Goal: Task Accomplishment & Management: Use online tool/utility

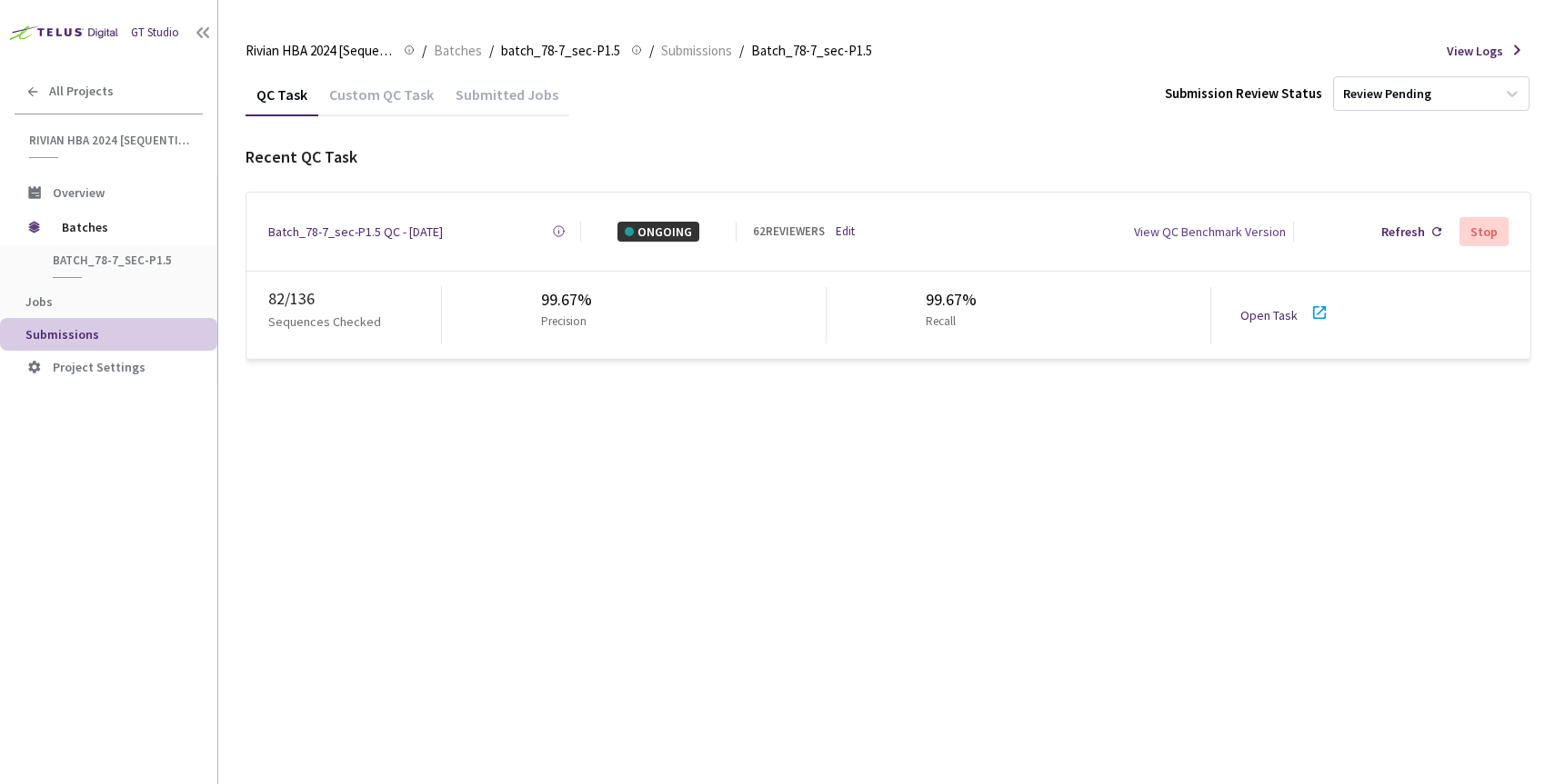
click at [387, 229] on div "Batch_78-7_sec-P1.5 QC - [DATE]" at bounding box center [354, 232] width 174 height 20
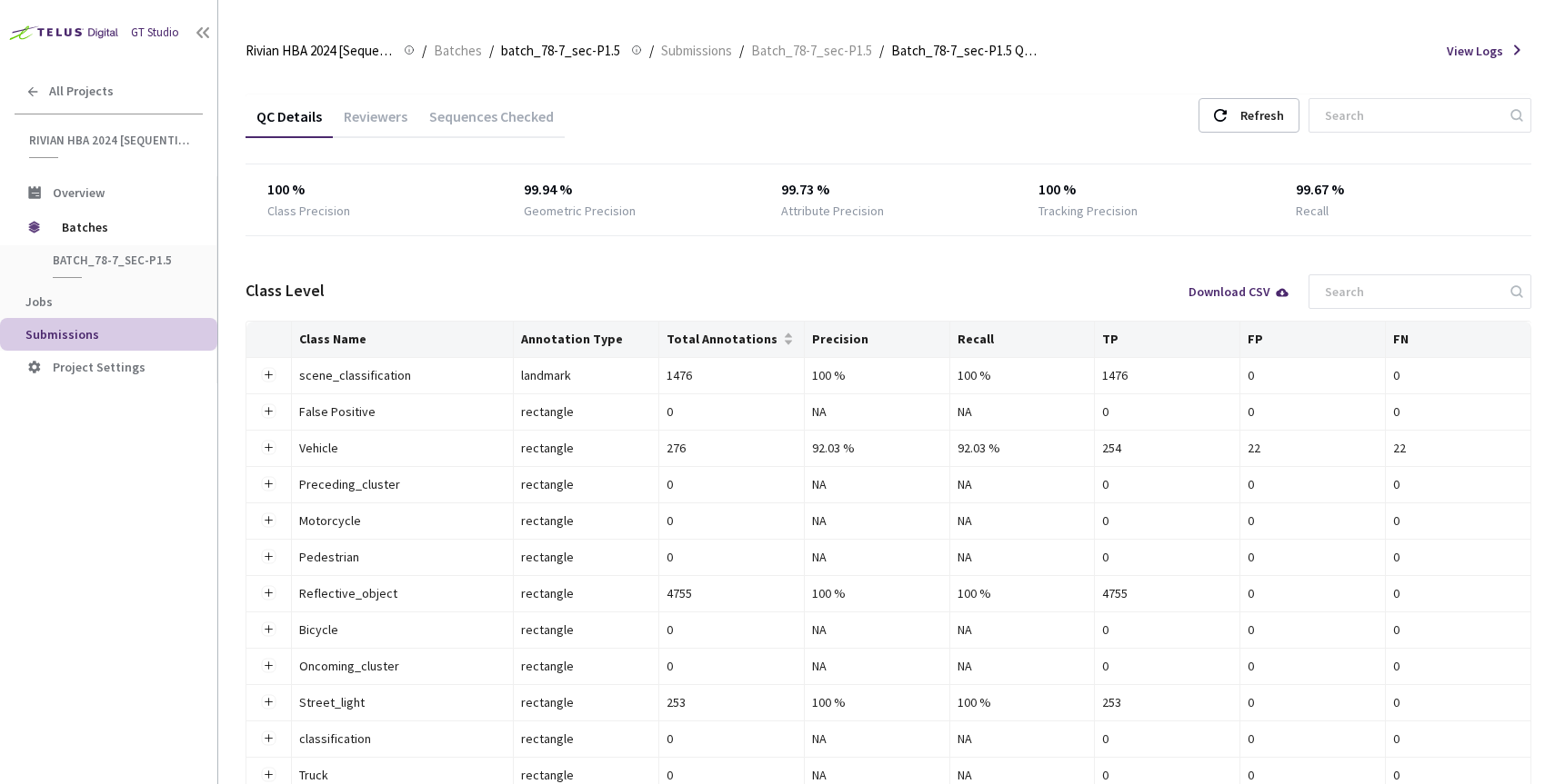
click at [376, 110] on div "Reviewers" at bounding box center [375, 122] width 86 height 31
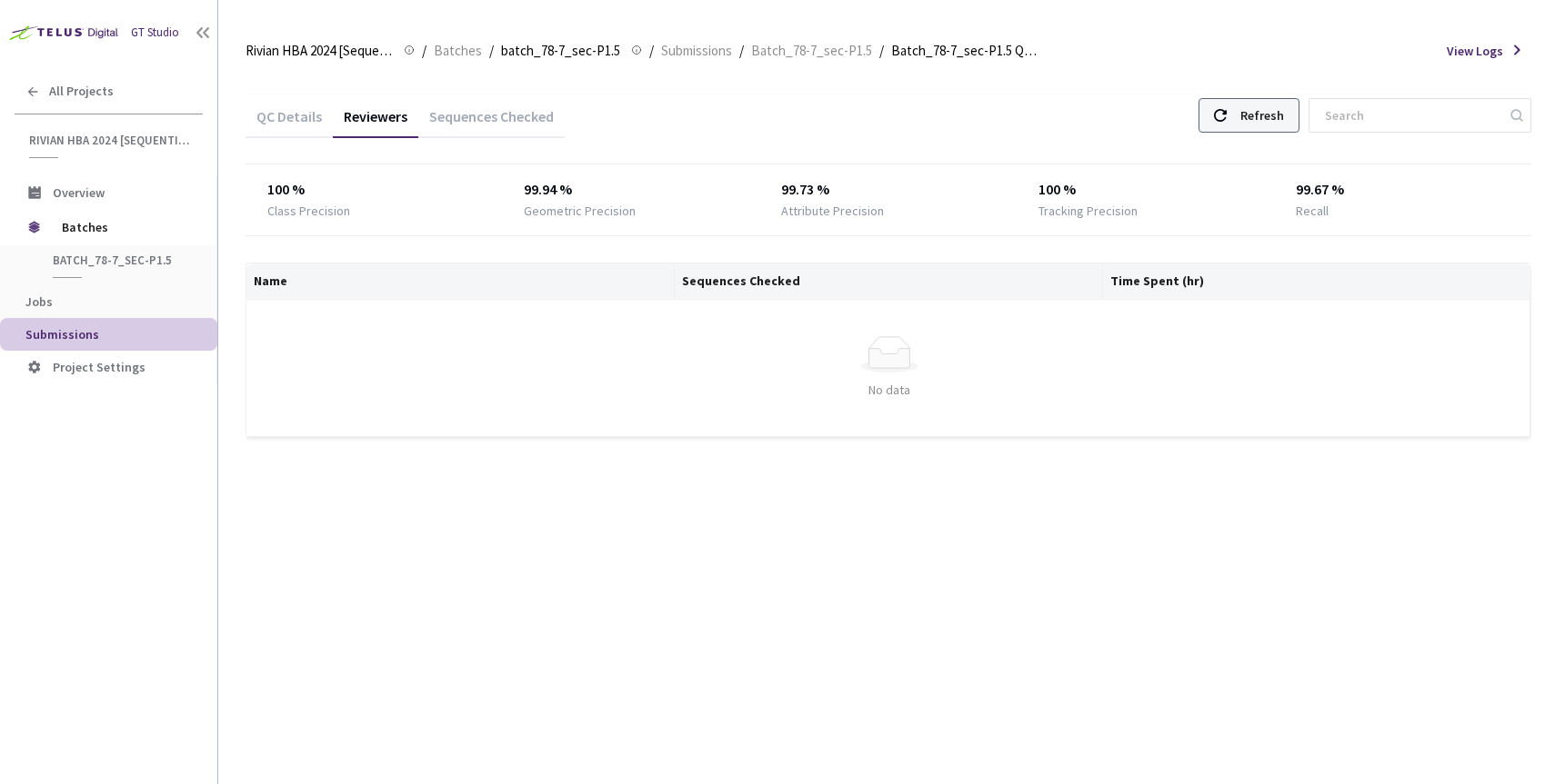
click at [1271, 117] on div "Refresh" at bounding box center [1248, 115] width 101 height 35
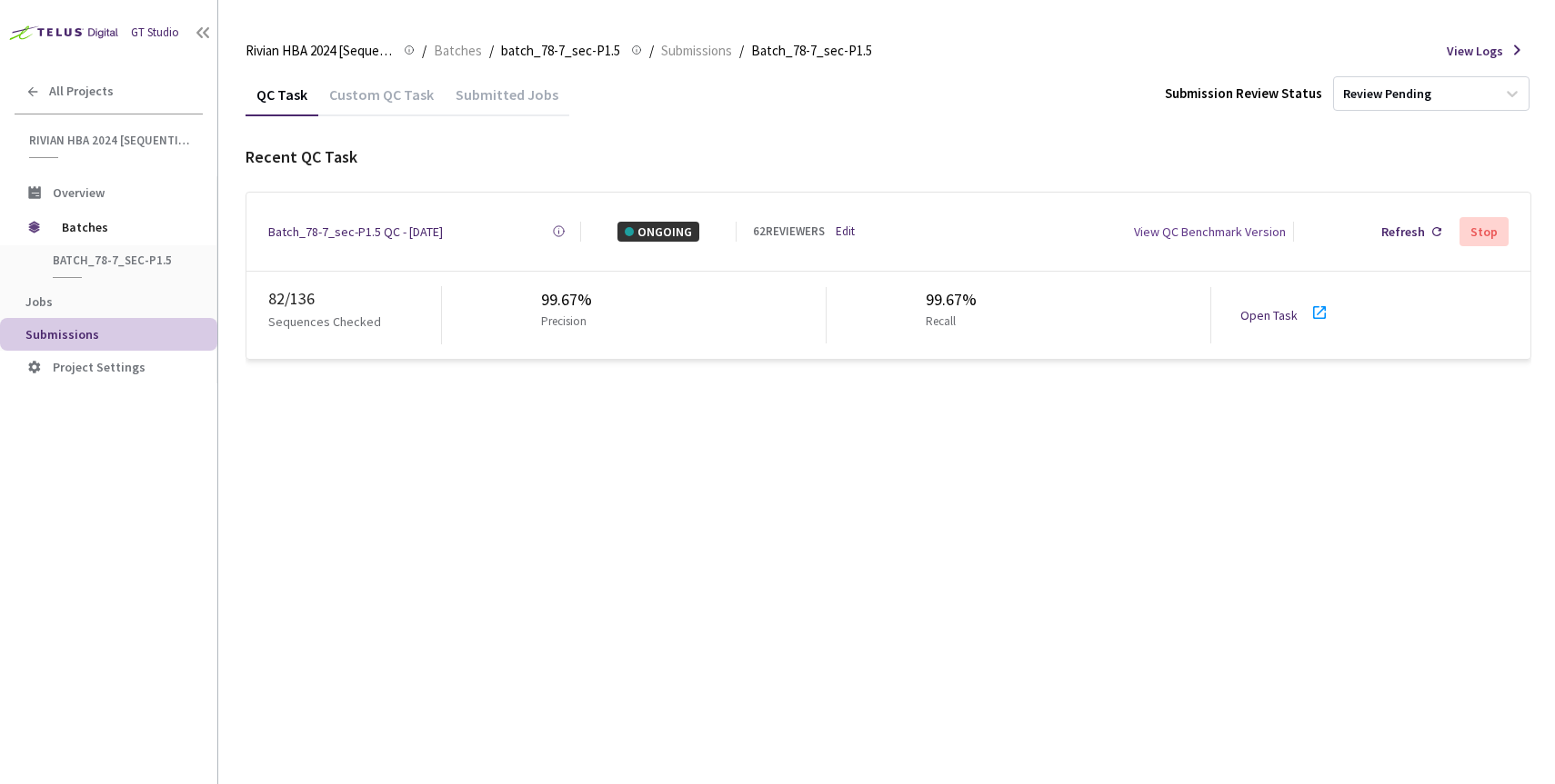
click at [1269, 309] on link "Open Task" at bounding box center [1269, 315] width 58 height 16
